Goal: Task Accomplishment & Management: Manage account settings

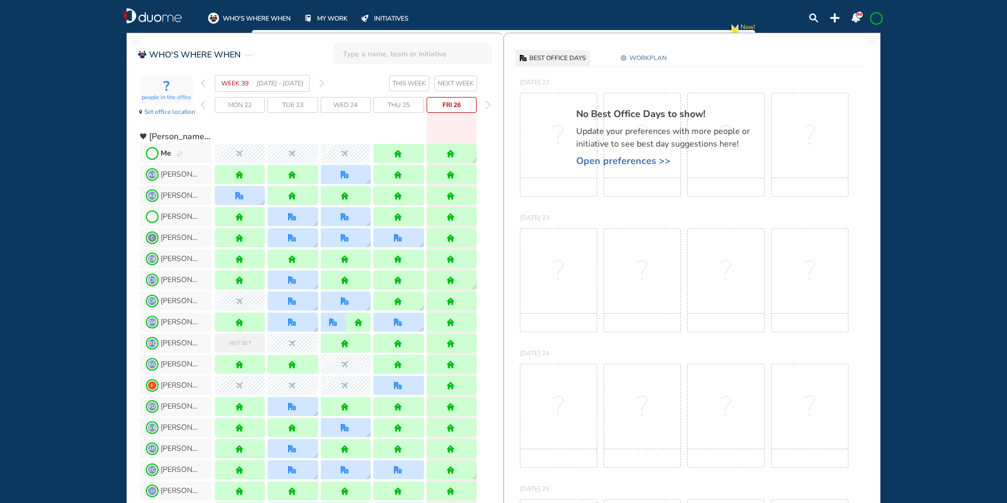
click at [320, 81] on img "forward week" at bounding box center [321, 83] width 5 height 8
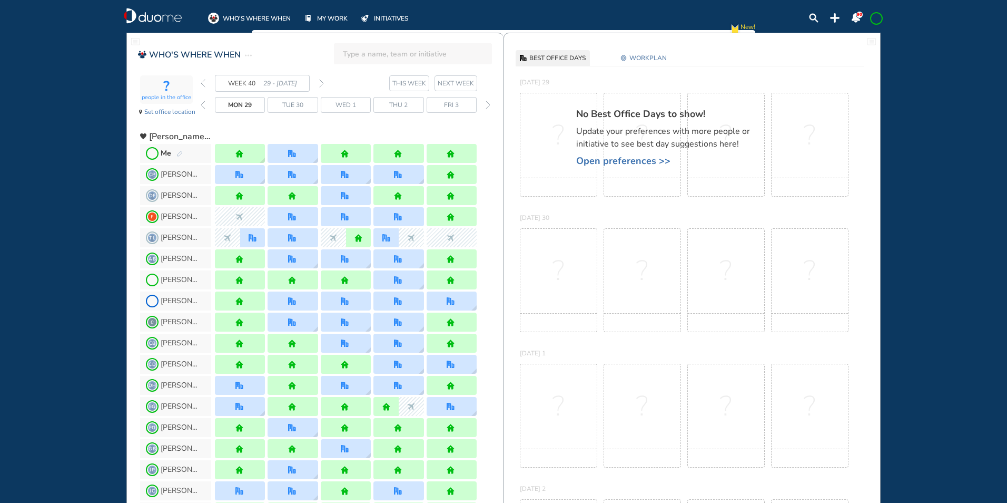
click at [322, 81] on img "forward week" at bounding box center [321, 83] width 5 height 8
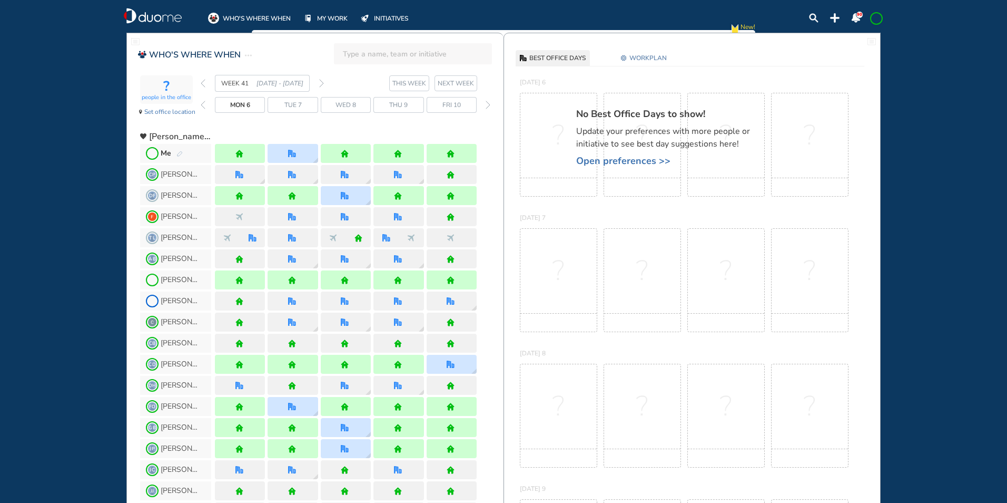
click at [322, 81] on img "forward week" at bounding box center [321, 83] width 5 height 8
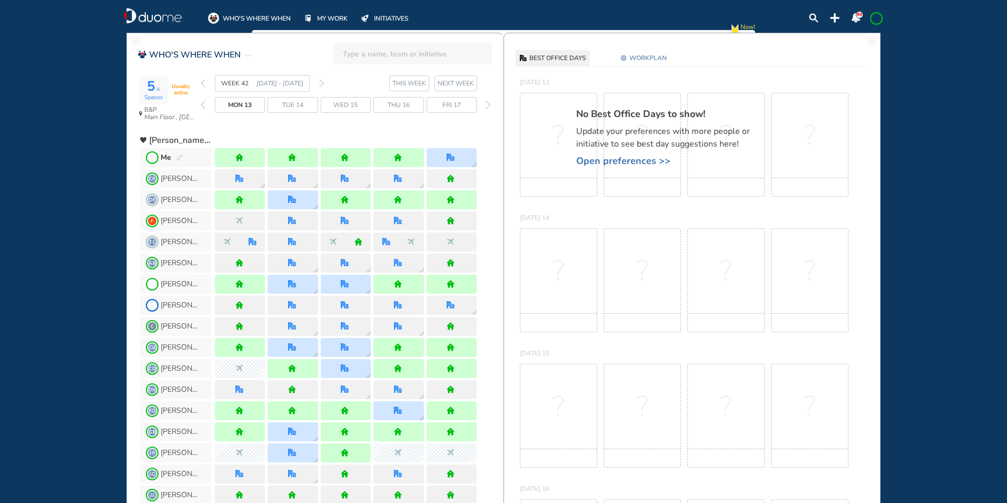
click at [322, 81] on img "forward week" at bounding box center [321, 83] width 5 height 8
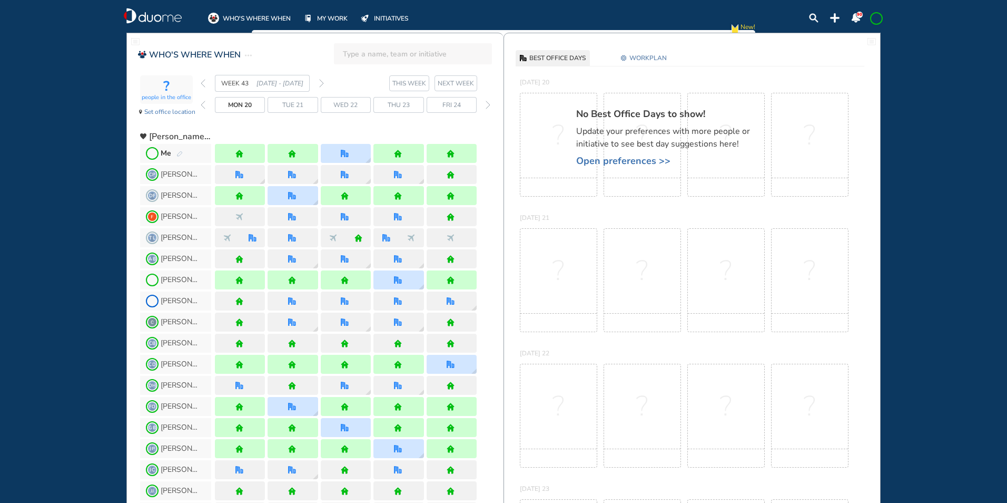
click at [322, 81] on img "forward week" at bounding box center [321, 83] width 5 height 8
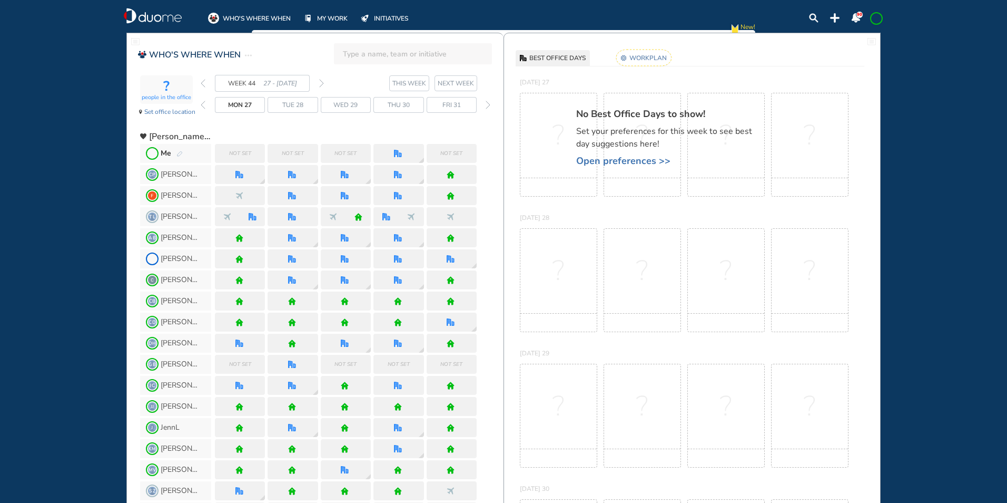
click at [879, 17] on span at bounding box center [876, 18] width 8 height 8
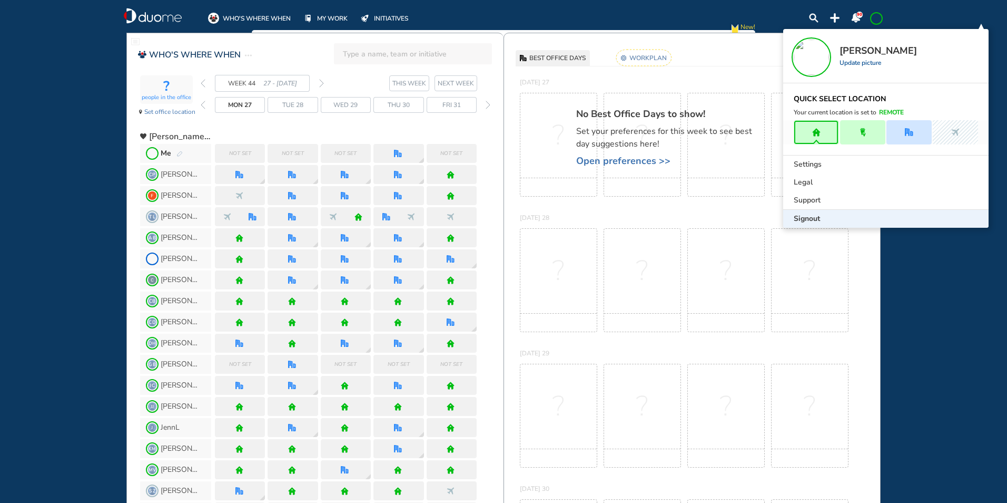
click at [808, 216] on span "Signout" at bounding box center [807, 218] width 26 height 11
